Goal: Navigation & Orientation: Find specific page/section

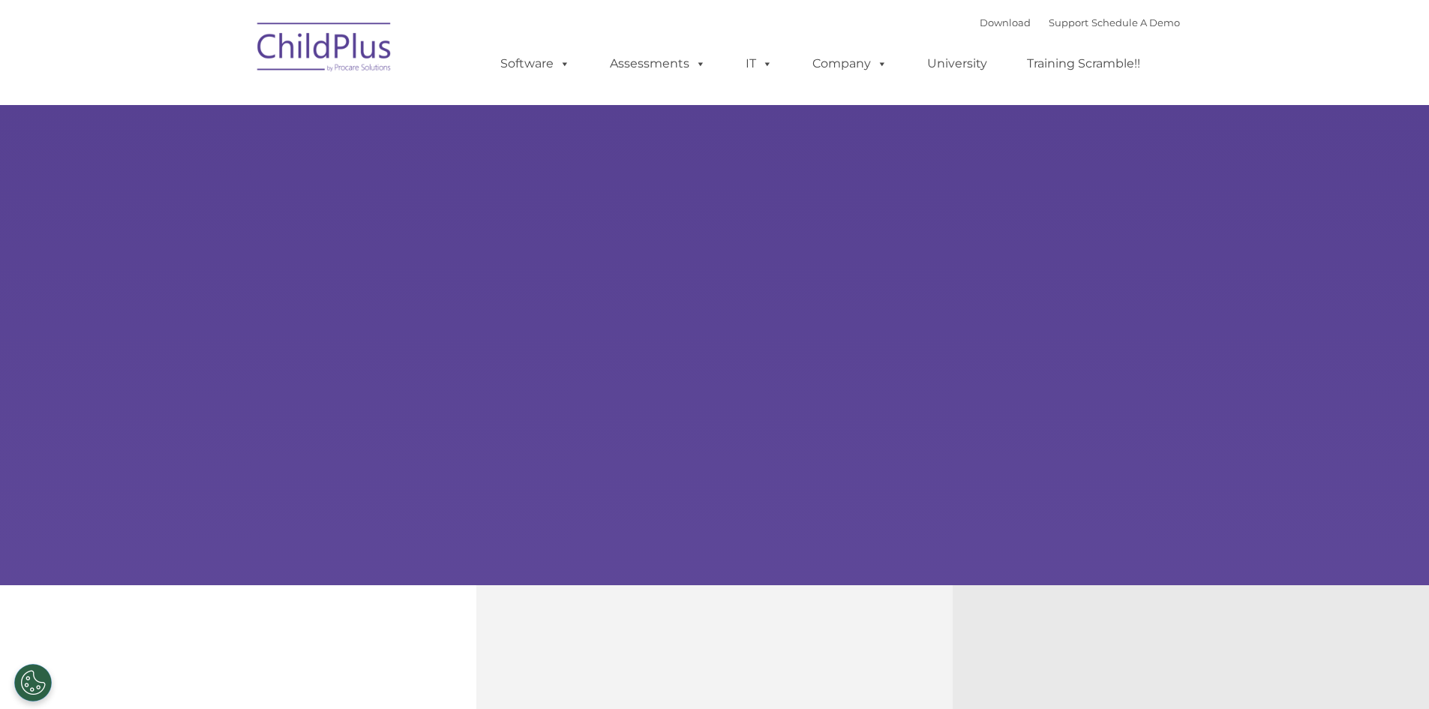
select select "MEDIUM"
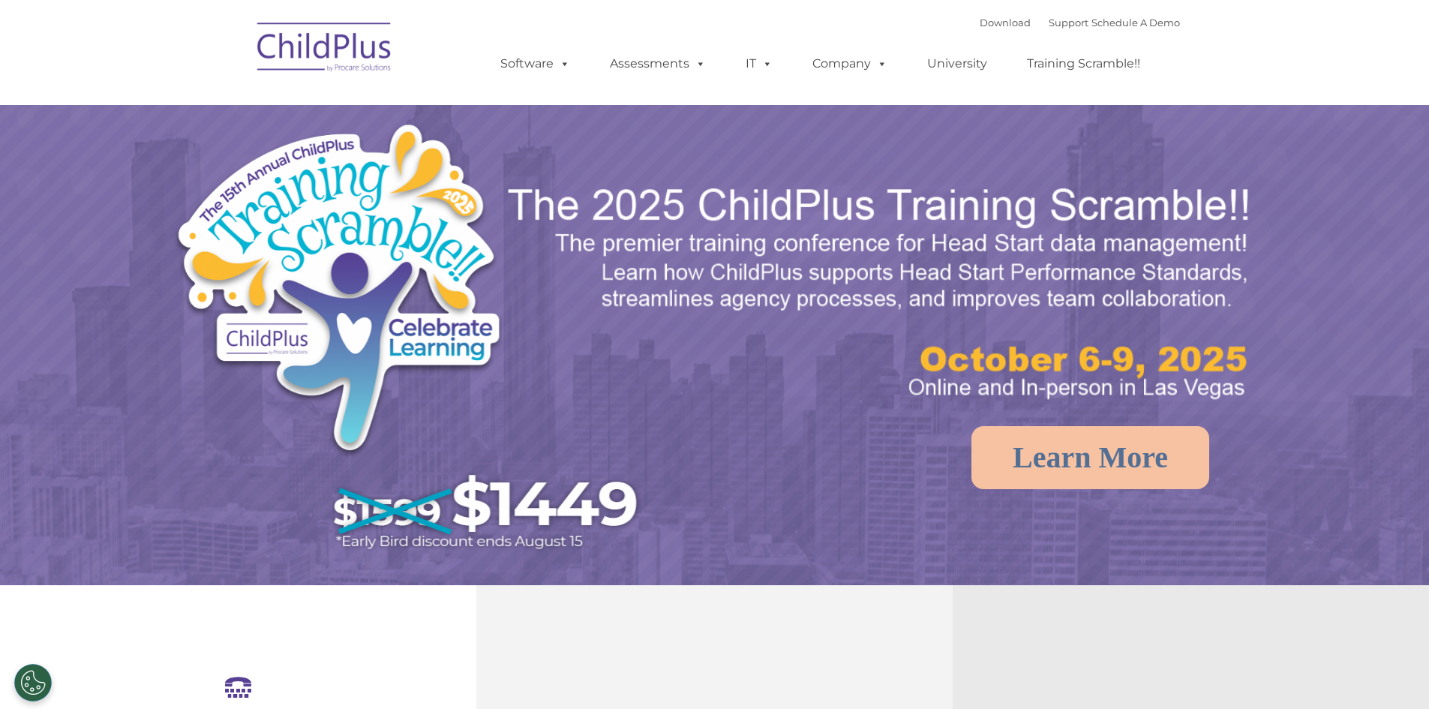
select select "MEDIUM"
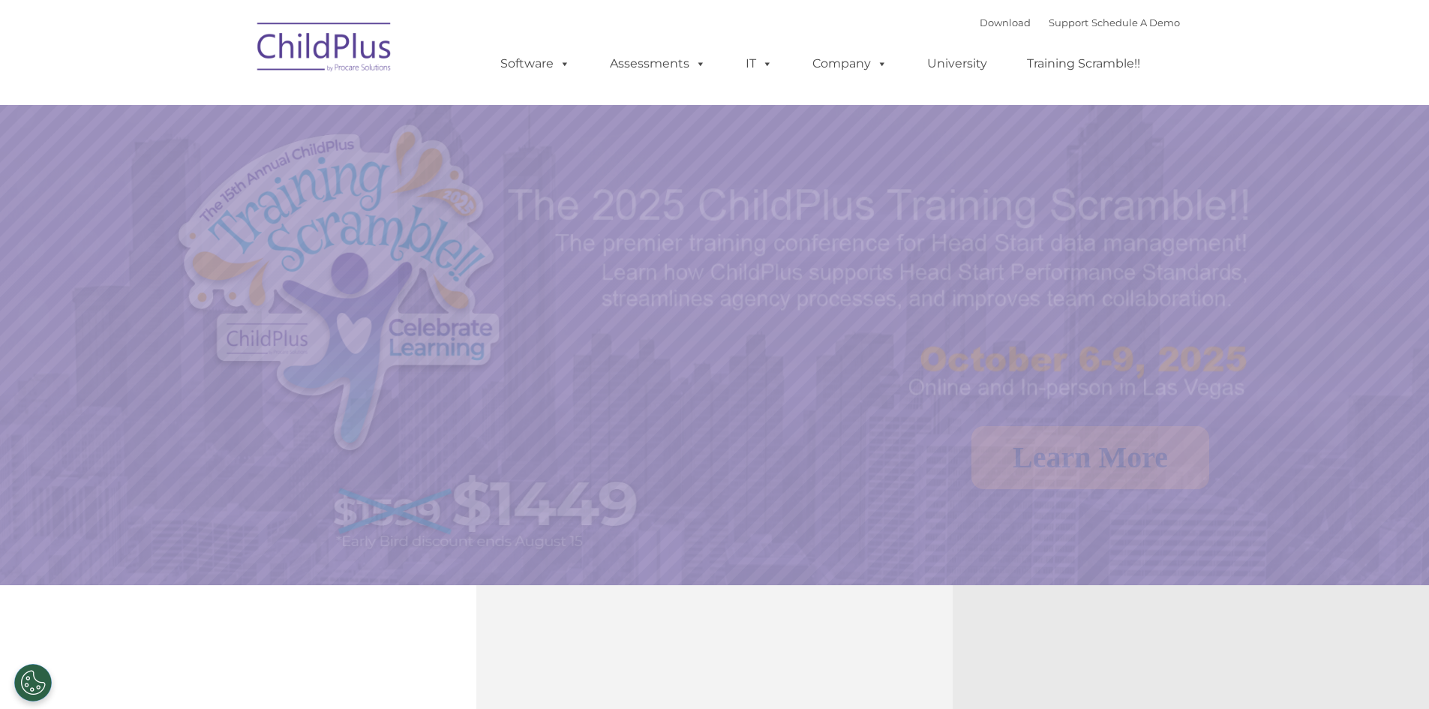
select select "MEDIUM"
